Goal: Task Accomplishment & Management: Complete application form

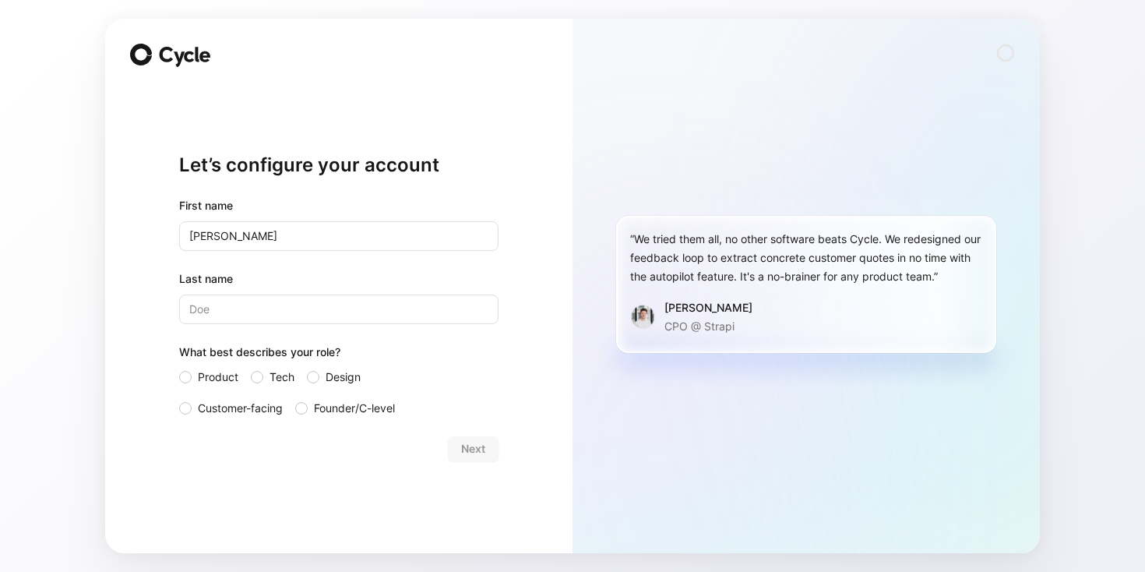
type input "[PERSON_NAME]"
type input "MacFarlane"
click at [189, 376] on div at bounding box center [185, 377] width 12 height 12
click at [179, 368] on input "Product" at bounding box center [179, 368] width 0 height 0
click at [484, 449] on span "Next" at bounding box center [473, 448] width 24 height 19
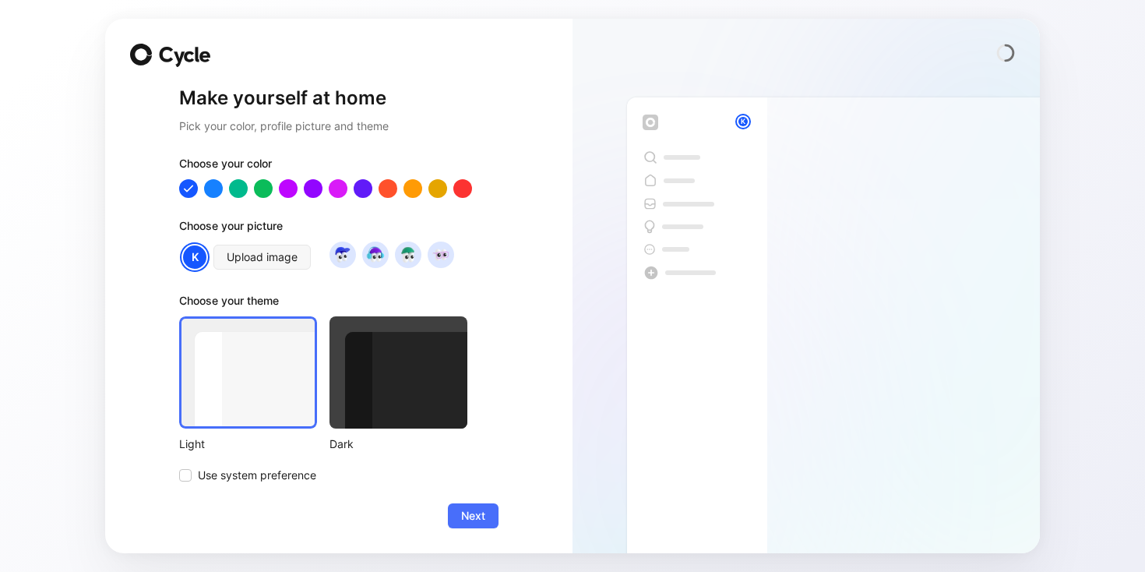
click at [364, 410] on div at bounding box center [398, 372] width 138 height 112
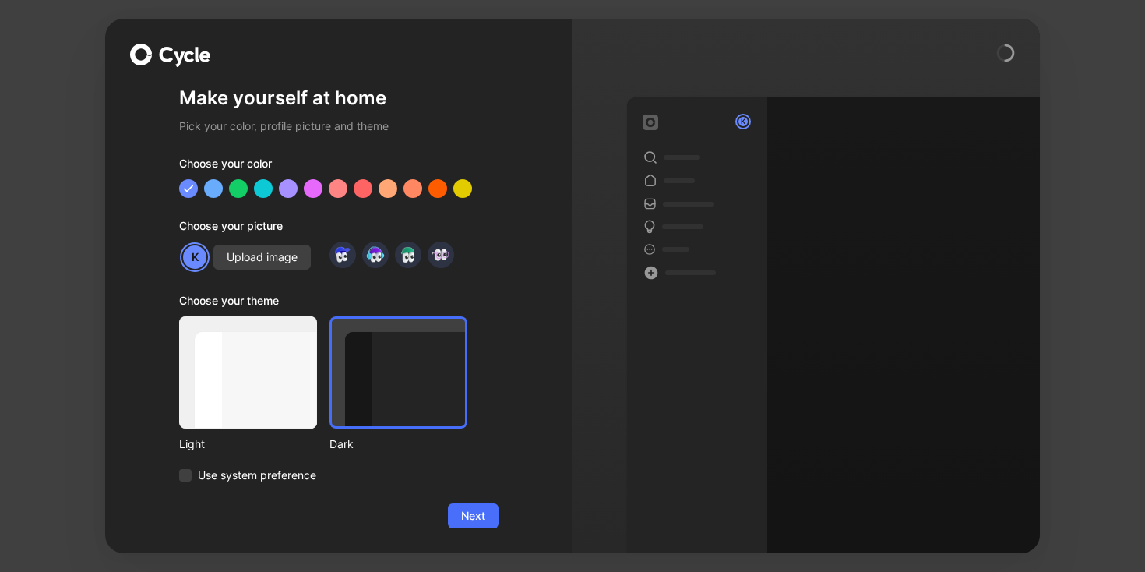
click at [290, 430] on div "Light" at bounding box center [248, 384] width 138 height 137
click at [294, 416] on div at bounding box center [248, 372] width 138 height 112
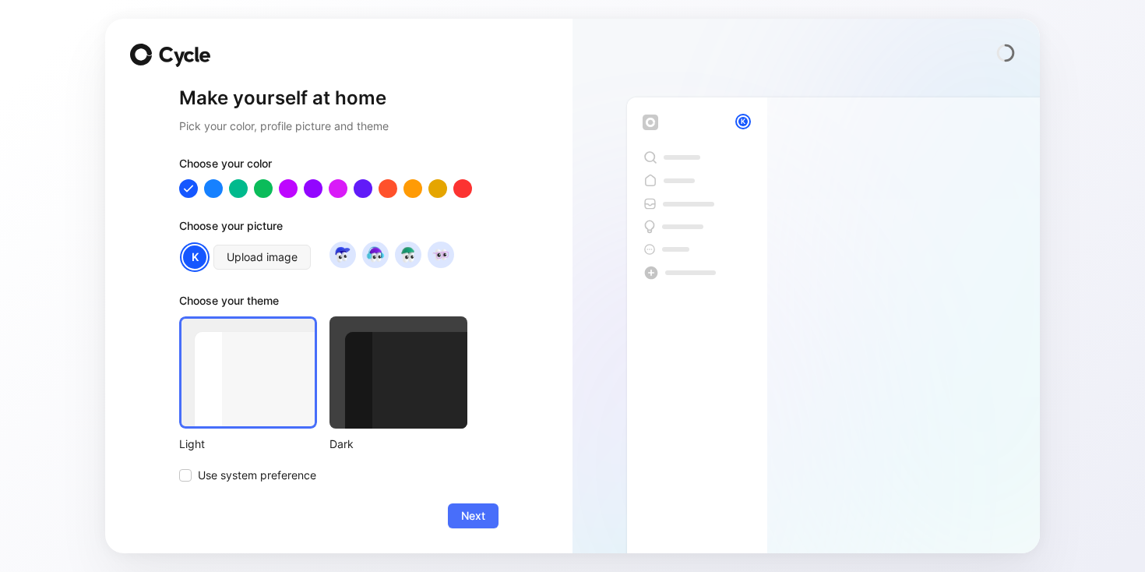
click at [347, 413] on div at bounding box center [398, 372] width 138 height 112
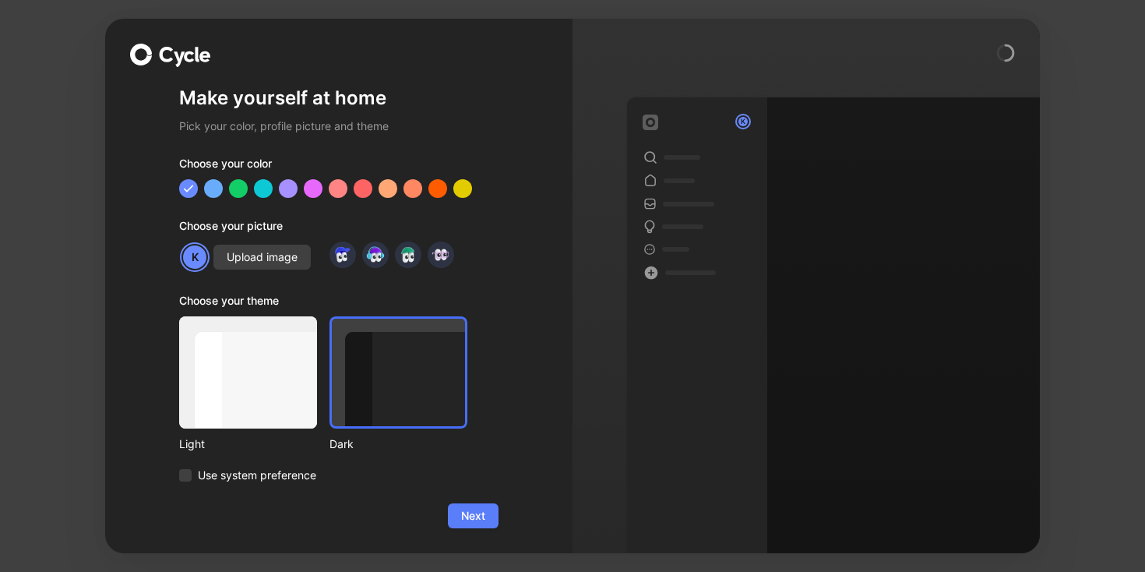
click at [463, 521] on span "Next" at bounding box center [473, 515] width 24 height 19
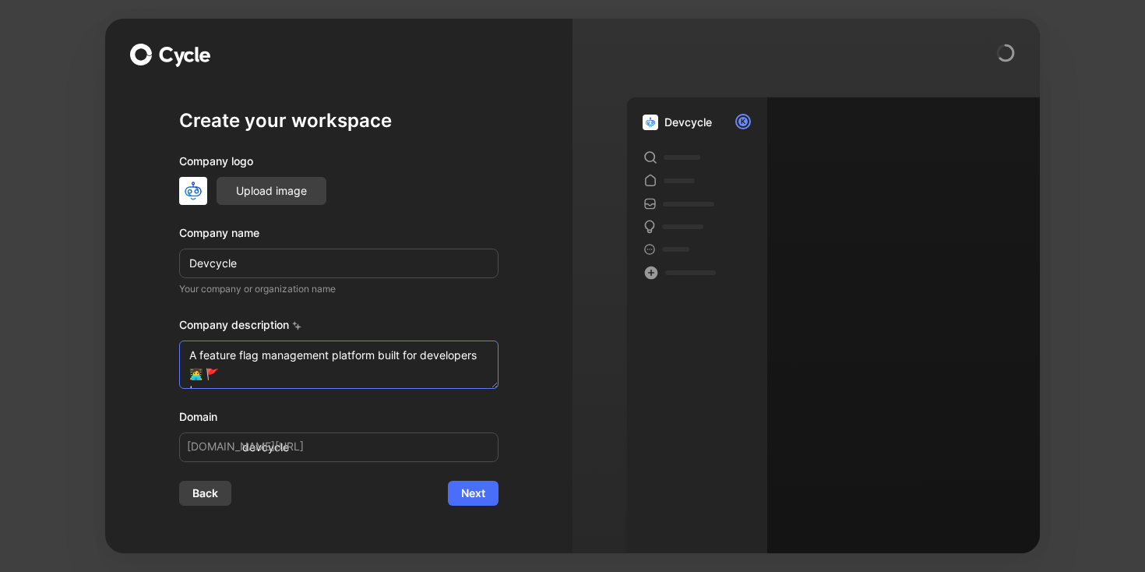
click at [338, 378] on textarea "A feature flag management platform built for developers 👩‍💻 🚩 | Part of the Ope…" at bounding box center [338, 364] width 319 height 48
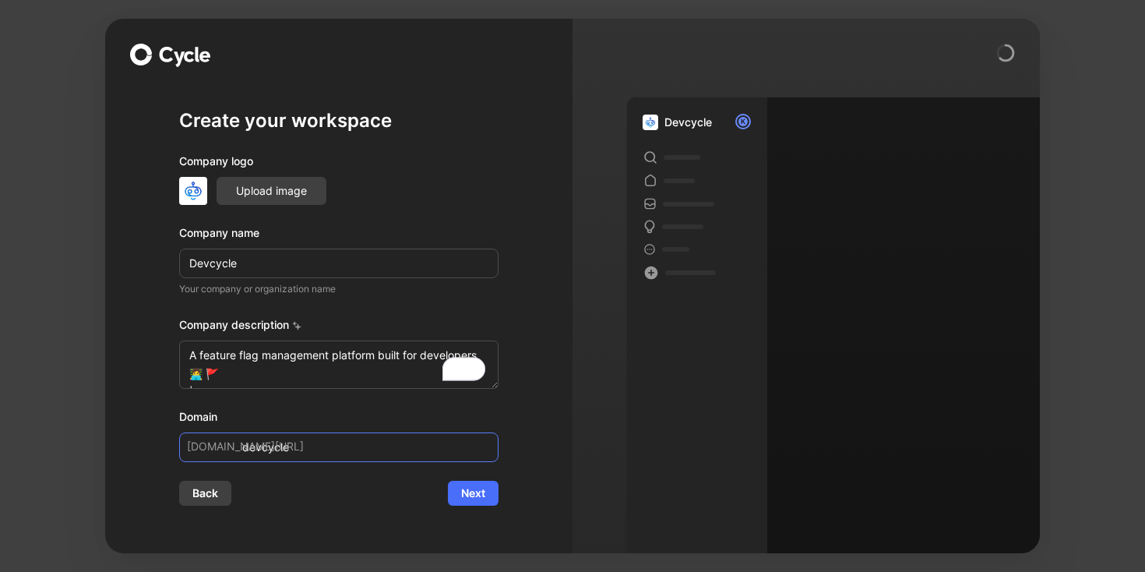
click at [376, 452] on input "devcycle" at bounding box center [338, 447] width 319 height 30
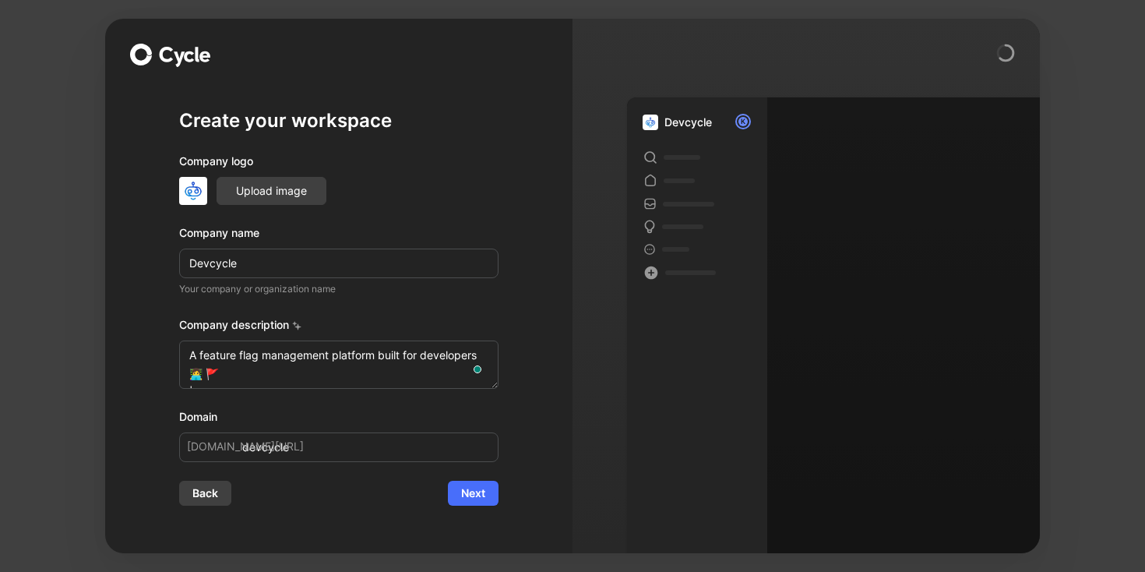
click at [558, 444] on div "Create your workspace Company logo Upload image Company name Devcycle Your comp…" at bounding box center [338, 286] width 467 height 534
click at [475, 499] on span "Next" at bounding box center [473, 493] width 24 height 19
click at [188, 191] on img at bounding box center [193, 191] width 28 height 28
click at [481, 494] on span "Next" at bounding box center [473, 493] width 24 height 19
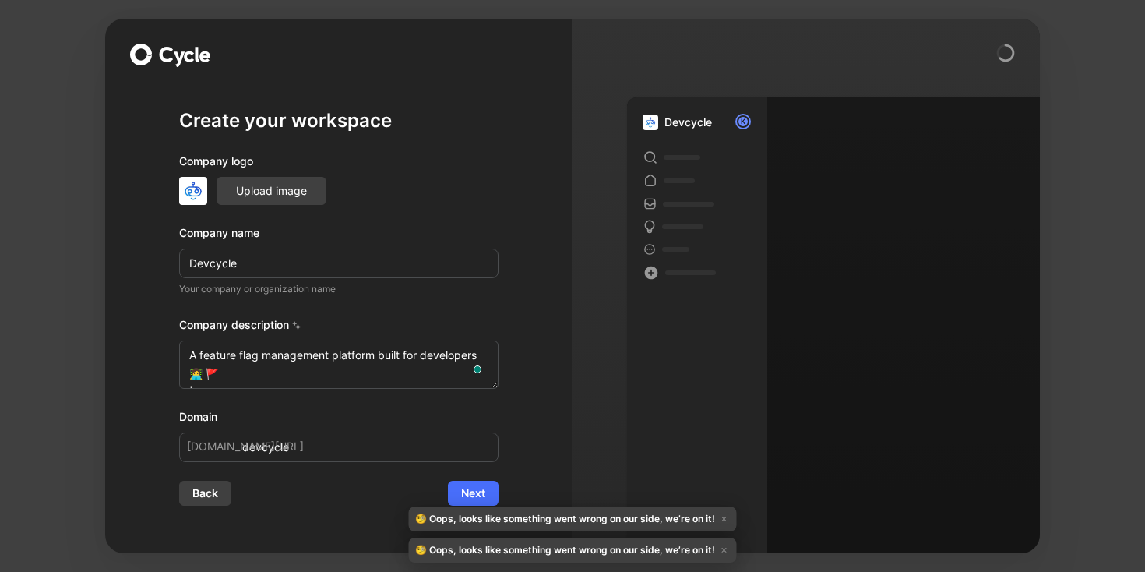
click at [721, 515] on icon "button" at bounding box center [724, 518] width 6 height 6
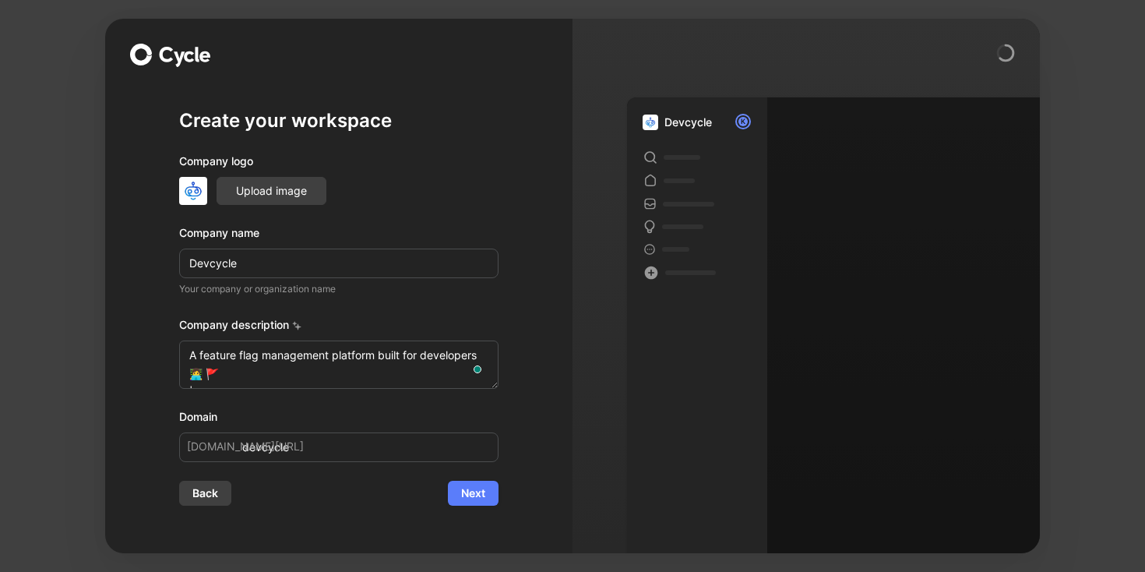
click at [479, 492] on span "Next" at bounding box center [473, 493] width 24 height 19
click at [325, 385] on textarea "A feature flag management platform built for developers 👩‍💻 🚩 | Part of the Ope…" at bounding box center [338, 364] width 319 height 48
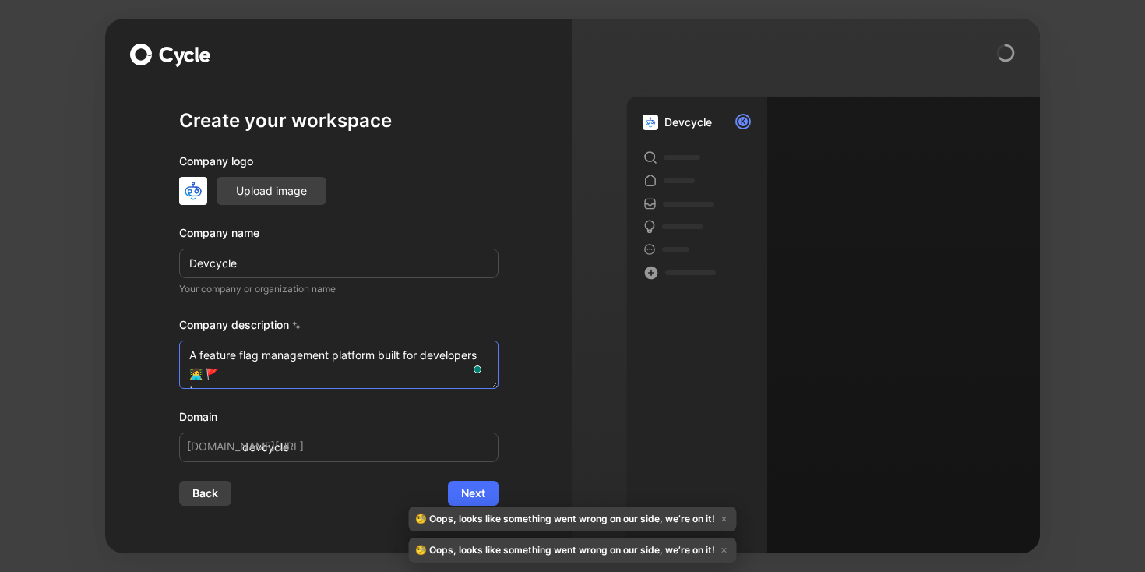
scroll to position [37, 0]
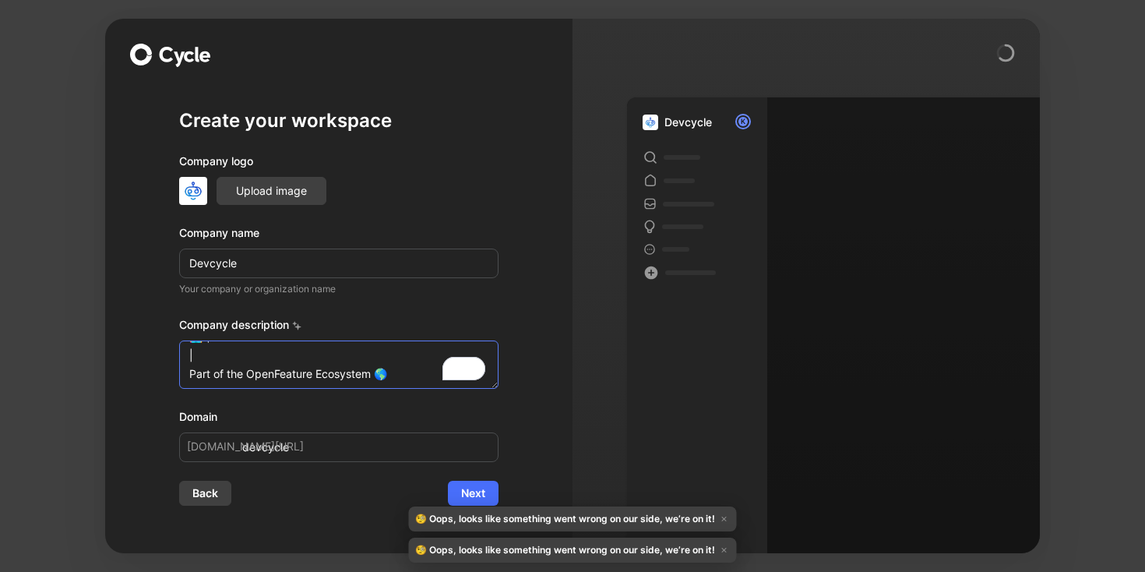
drag, startPoint x: 397, startPoint y: 383, endPoint x: 177, endPoint y: 350, distance: 222.9
click at [177, 350] on div "Create your workspace Company logo Upload image Company name Devcycle Your comp…" at bounding box center [338, 286] width 467 height 534
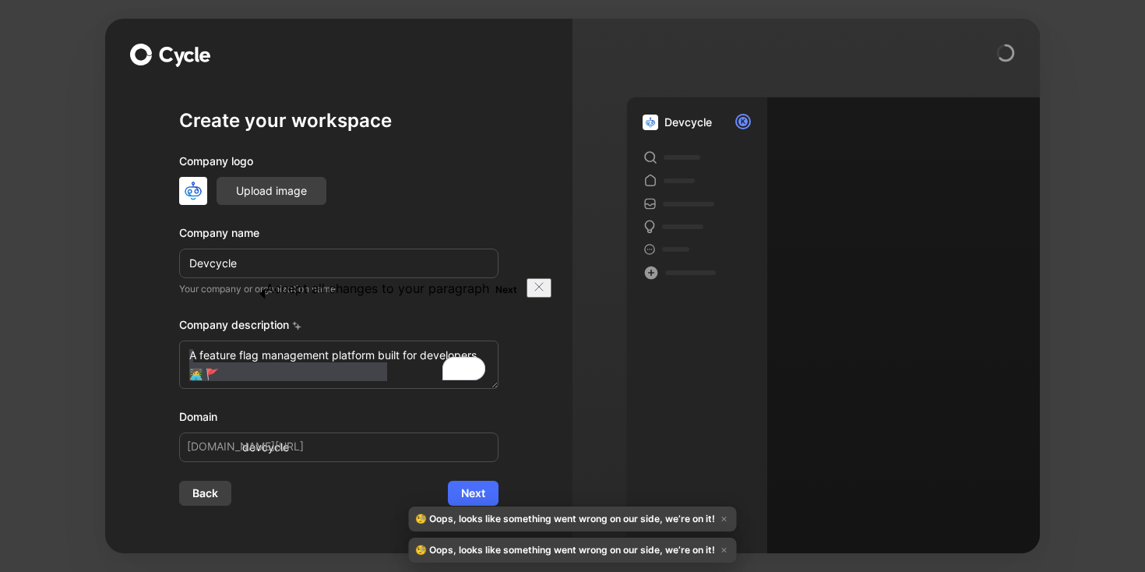
scroll to position [11, 0]
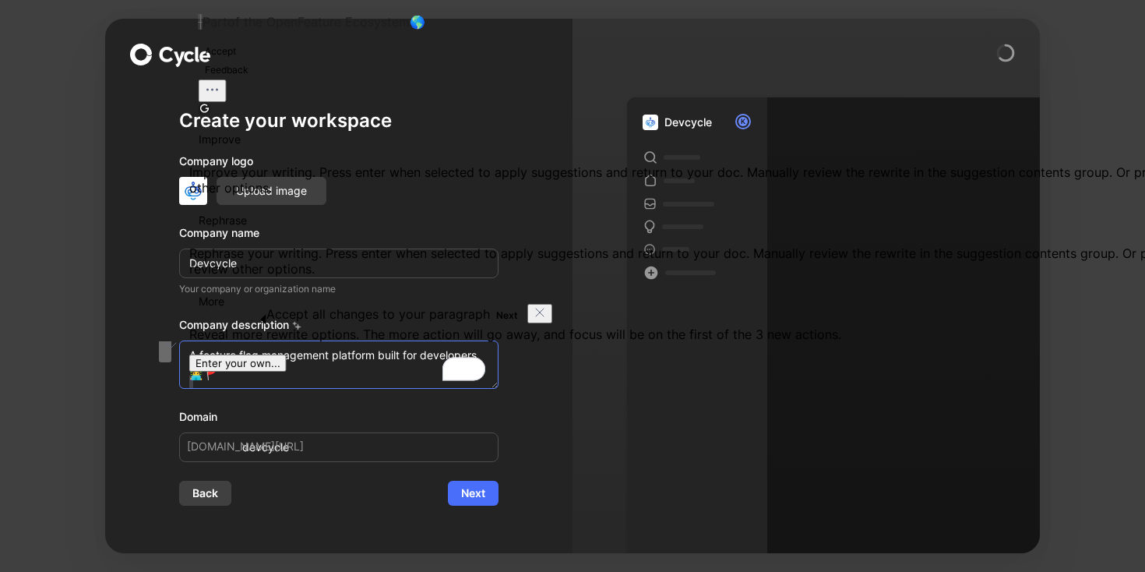
click at [312, 379] on textarea "A feature flag management platform built for developers 👩‍💻 🚩" at bounding box center [338, 364] width 319 height 48
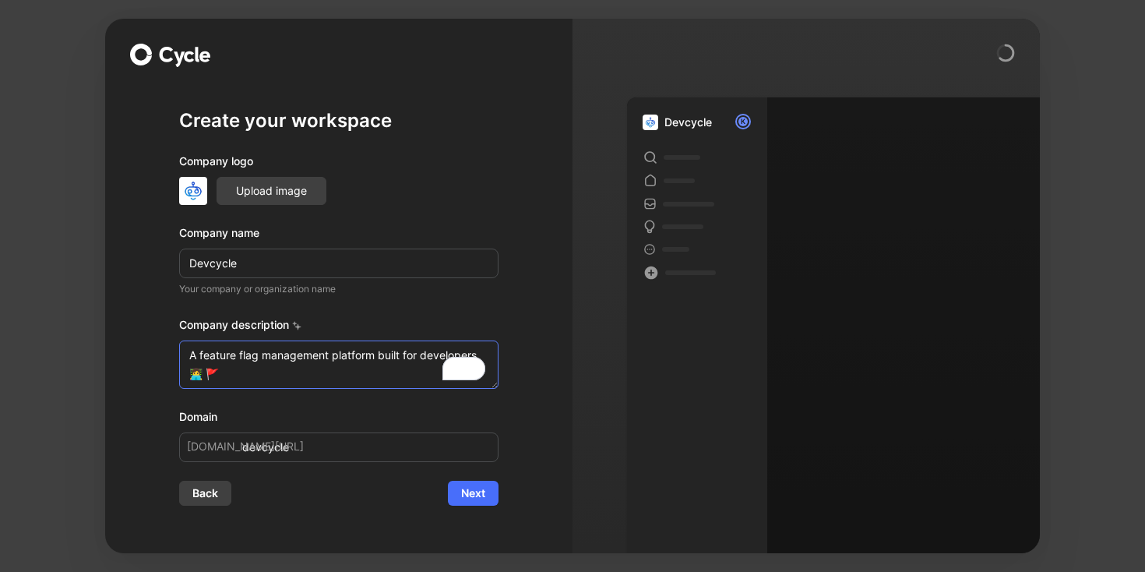
scroll to position [0, 0]
type textarea "A feature flag management platform built for developers."
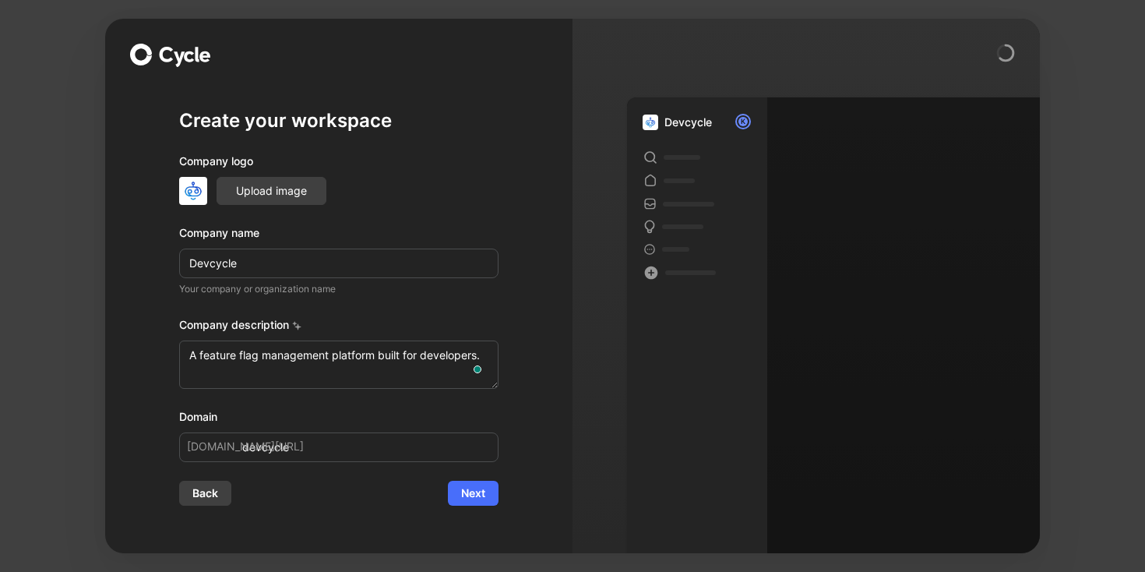
click at [368, 290] on p "Your company or organization name" at bounding box center [338, 289] width 319 height 16
click at [479, 487] on span "Next" at bounding box center [473, 493] width 24 height 19
click at [721, 519] on div "Devcycle K" at bounding box center [697, 342] width 140 height 491
click at [722, 540] on div "Devcycle K" at bounding box center [697, 342] width 140 height 491
click at [213, 498] on span "Back" at bounding box center [205, 493] width 26 height 19
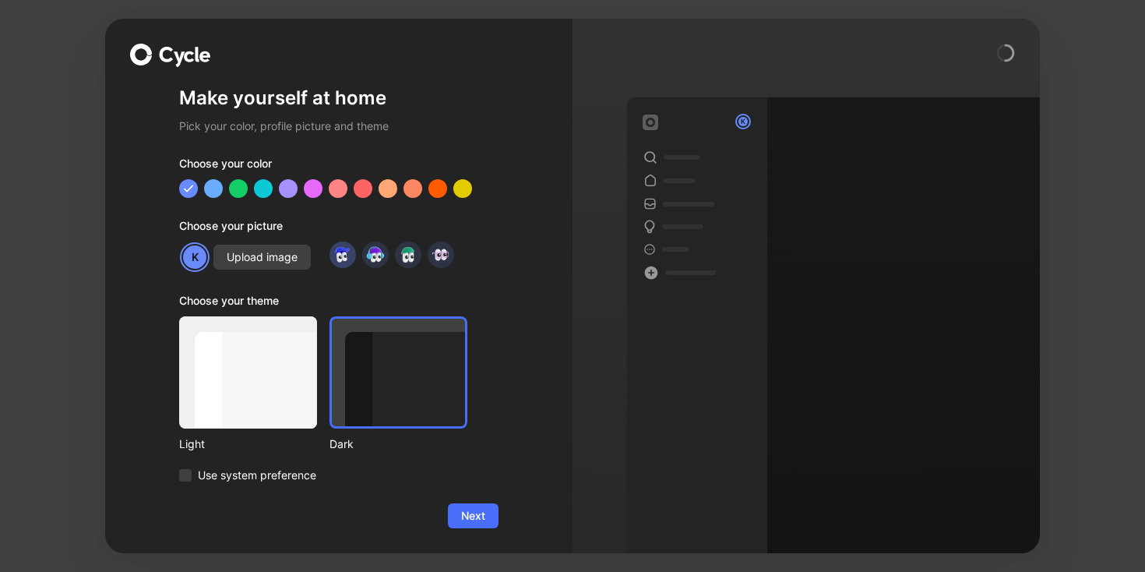
click at [344, 259] on img at bounding box center [342, 254] width 21 height 21
click at [373, 255] on img at bounding box center [374, 254] width 21 height 21
click at [404, 258] on img at bounding box center [407, 254] width 21 height 21
click at [437, 255] on img at bounding box center [440, 254] width 21 height 21
click at [473, 503] on button "Next" at bounding box center [473, 515] width 51 height 25
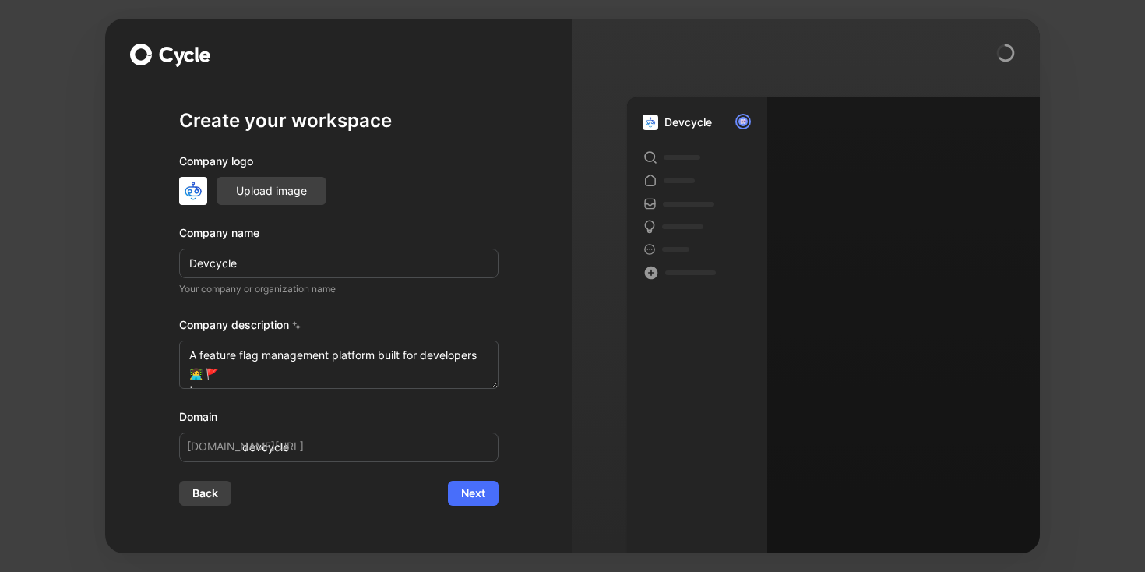
click at [199, 195] on img at bounding box center [193, 191] width 28 height 28
